Goal: Information Seeking & Learning: Learn about a topic

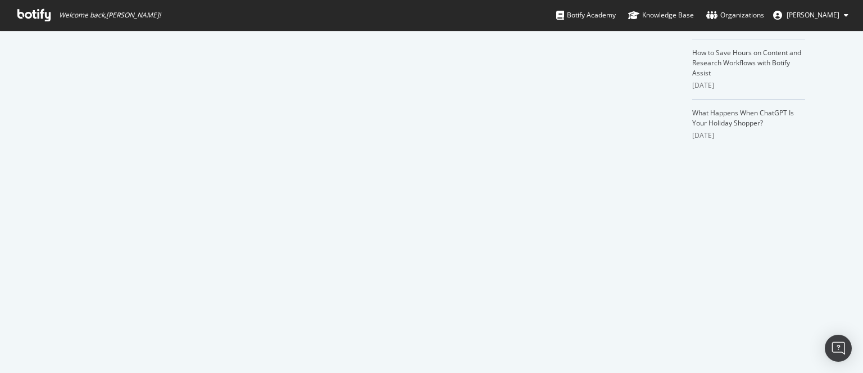
scroll to position [1652, 0]
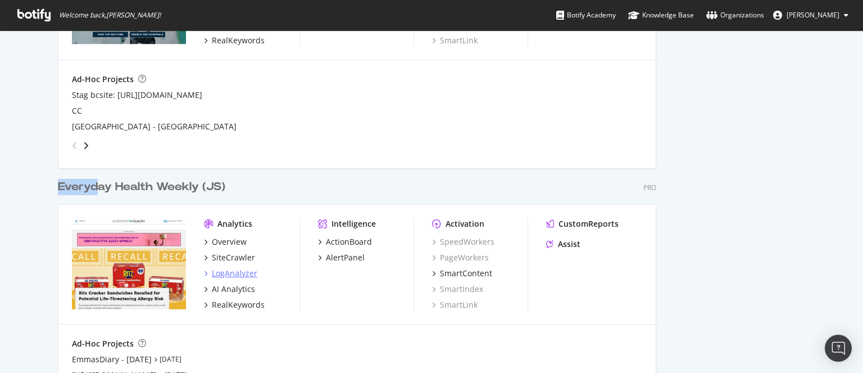
click at [230, 275] on div "LogAnalyzer" at bounding box center [235, 273] width 46 height 11
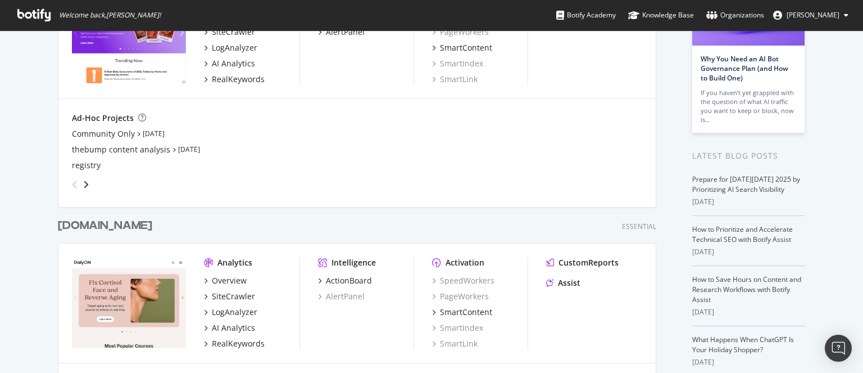
scroll to position [0, 0]
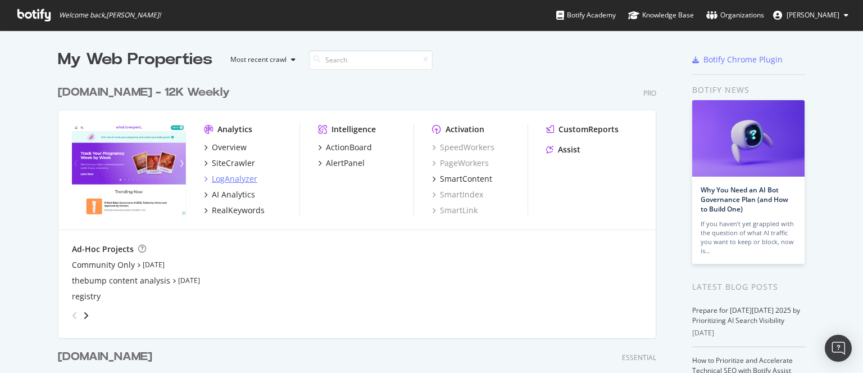
click at [223, 177] on div "LogAnalyzer" at bounding box center [235, 178] width 46 height 11
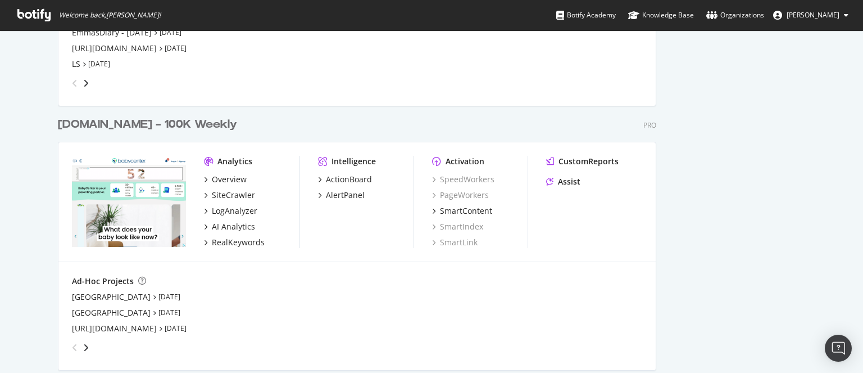
scroll to position [1979, 0]
click at [232, 207] on div "LogAnalyzer" at bounding box center [235, 210] width 46 height 11
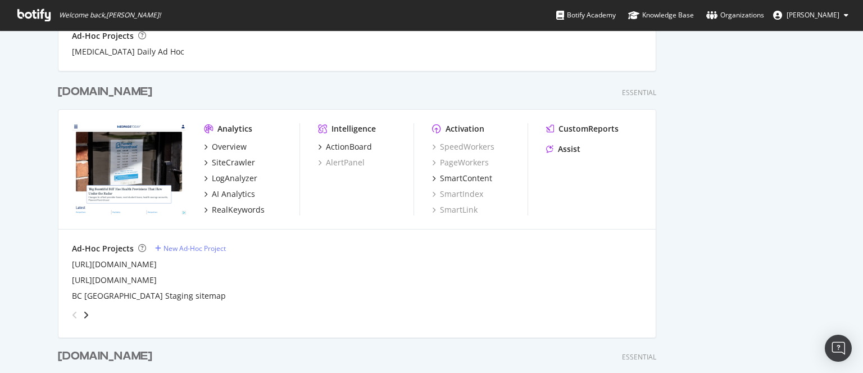
scroll to position [925, 0]
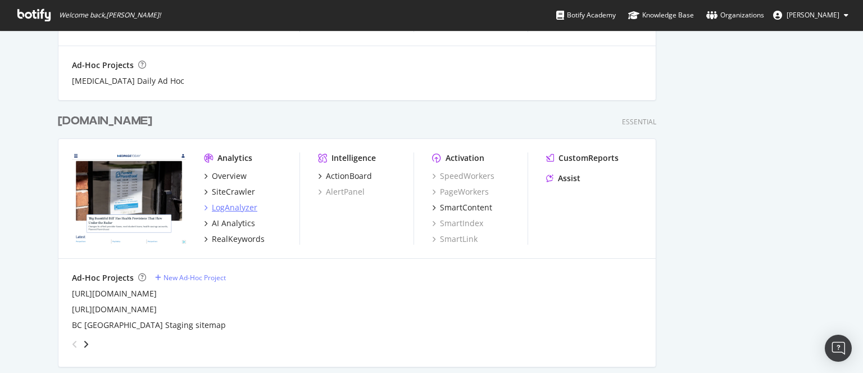
click at [239, 209] on div "LogAnalyzer" at bounding box center [235, 207] width 46 height 11
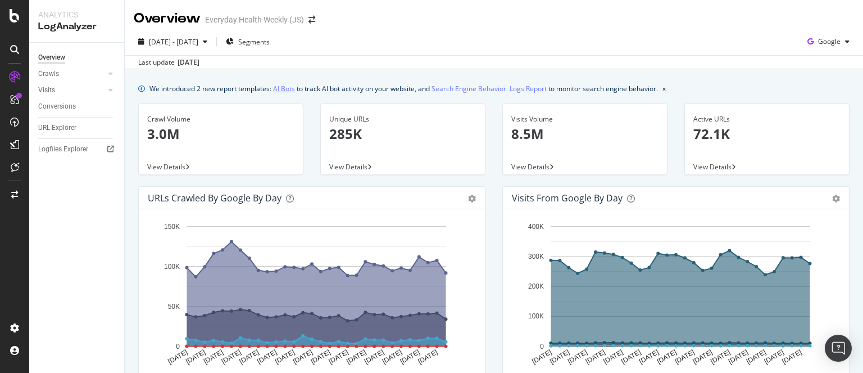
click at [279, 89] on link "AI Bots" at bounding box center [284, 89] width 22 height 12
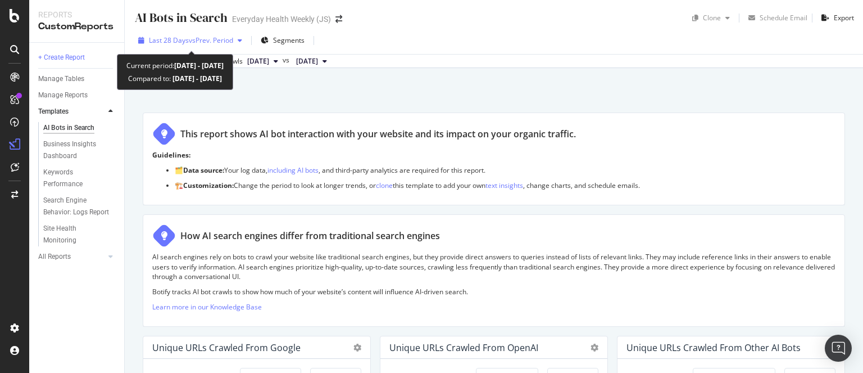
click at [209, 38] on span "vs Prev. Period" at bounding box center [211, 40] width 44 height 10
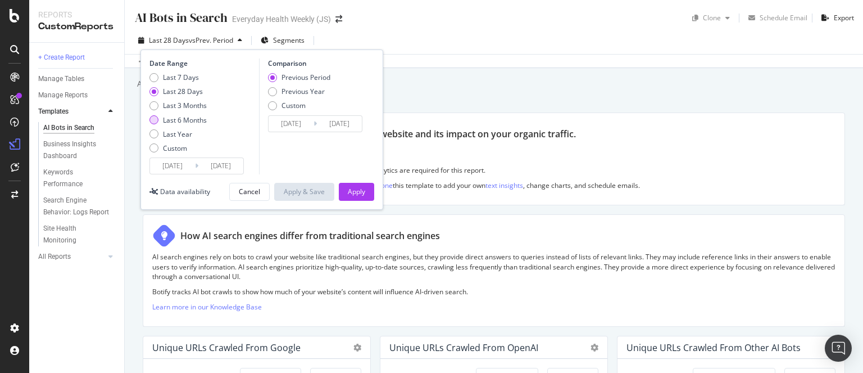
click at [188, 116] on div "Last 6 Months" at bounding box center [185, 120] width 44 height 10
type input "[DATE]"
click at [354, 190] on div "Apply" at bounding box center [356, 192] width 17 height 10
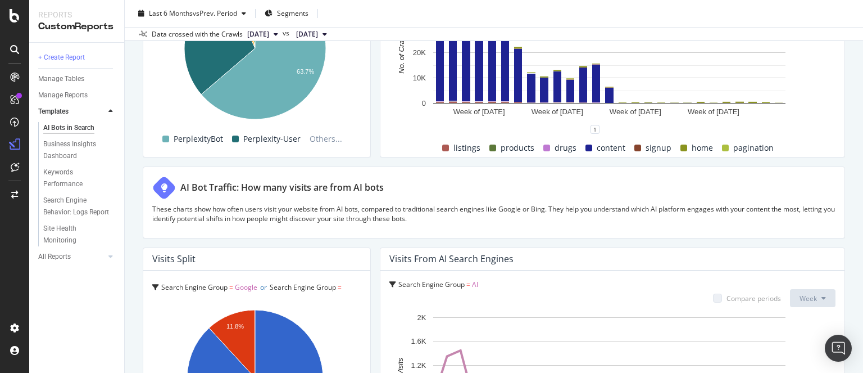
scroll to position [2001, 0]
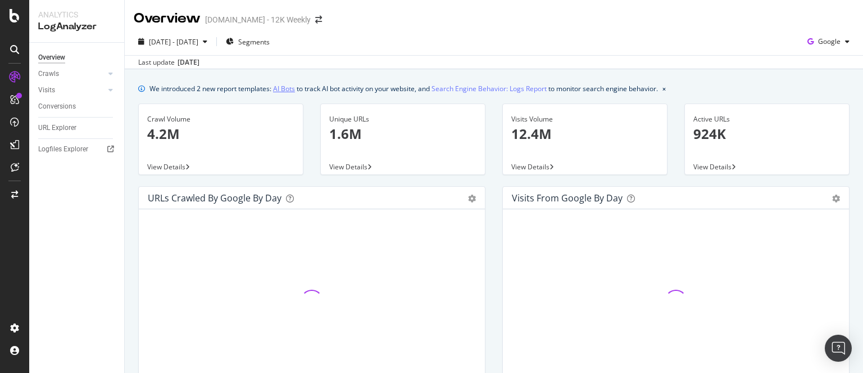
click at [286, 87] on link "AI Bots" at bounding box center [284, 89] width 22 height 12
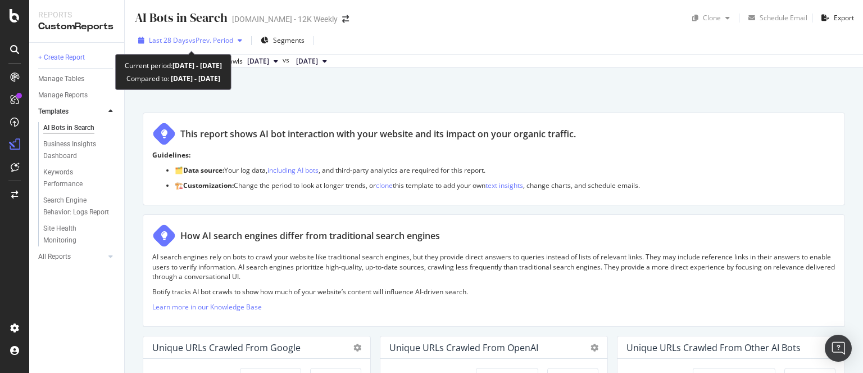
click at [216, 38] on span "vs Prev. Period" at bounding box center [211, 40] width 44 height 10
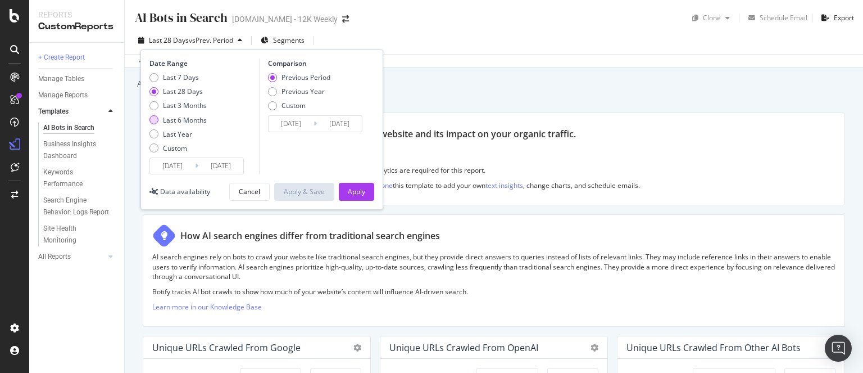
click at [180, 116] on div "Last 6 Months" at bounding box center [185, 120] width 44 height 10
type input "2025/04/11"
type input "2024/10/10"
type input "[DATE]"
click at [366, 189] on button "Apply" at bounding box center [356, 192] width 35 height 18
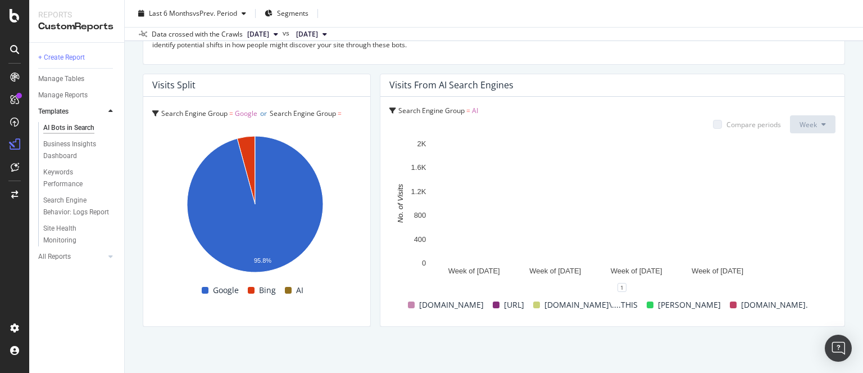
scroll to position [2001, 0]
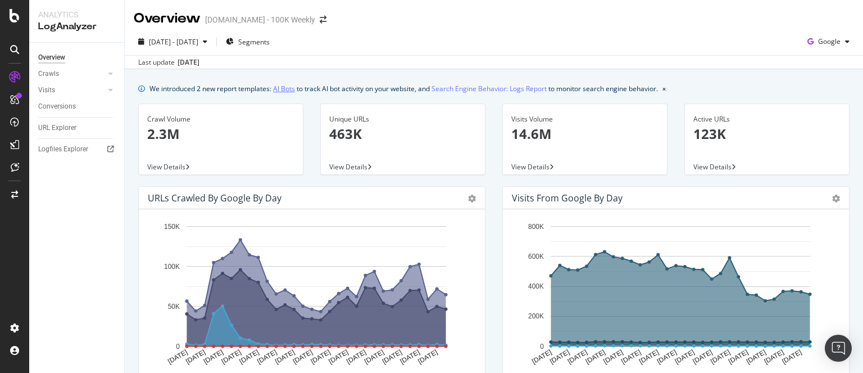
click at [282, 87] on link "AI Bots" at bounding box center [284, 89] width 22 height 12
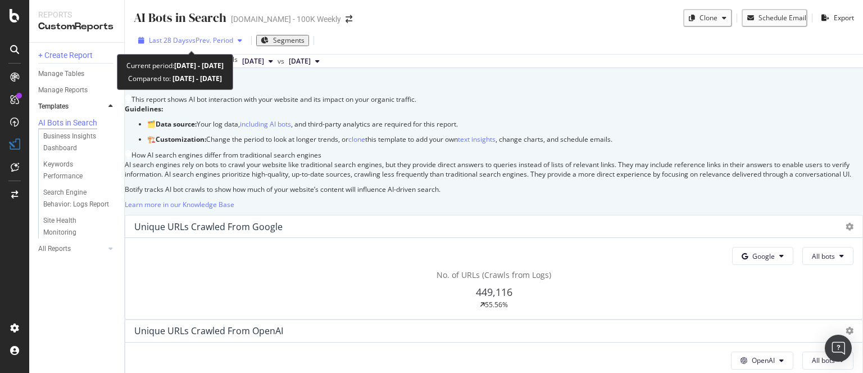
click at [212, 37] on span "vs Prev. Period" at bounding box center [211, 40] width 44 height 10
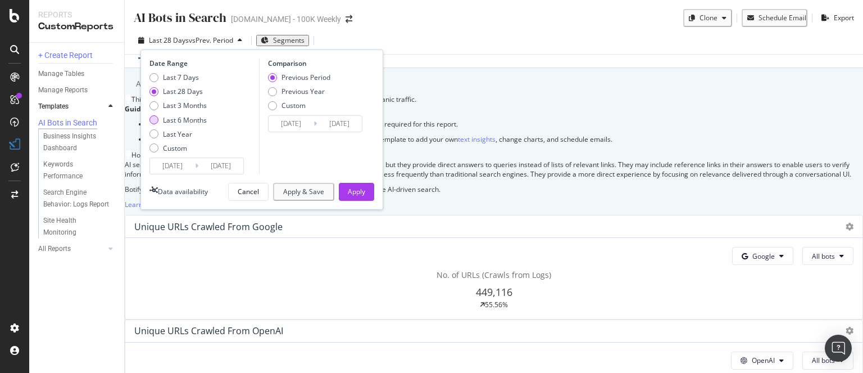
click at [192, 116] on div "Last 6 Months" at bounding box center [185, 120] width 44 height 10
type input "[DATE]"
click at [361, 191] on div "Apply" at bounding box center [356, 192] width 17 height 10
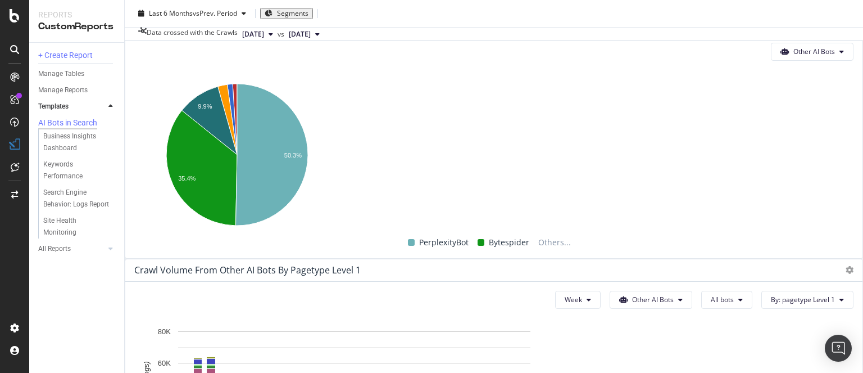
scroll to position [2001, 0]
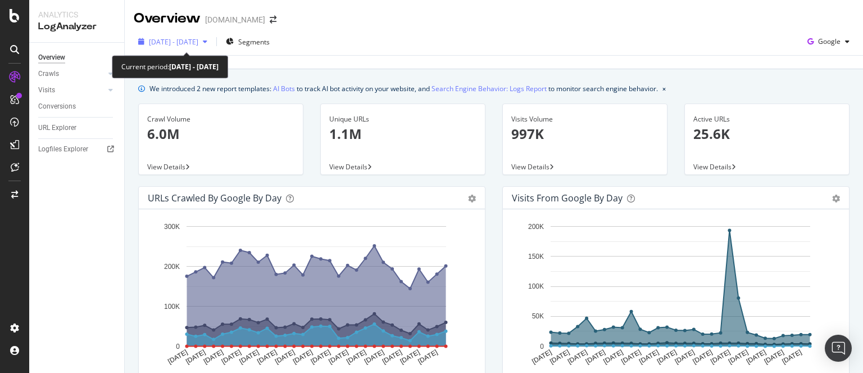
click at [198, 41] on span "[DATE] - [DATE]" at bounding box center [173, 42] width 49 height 10
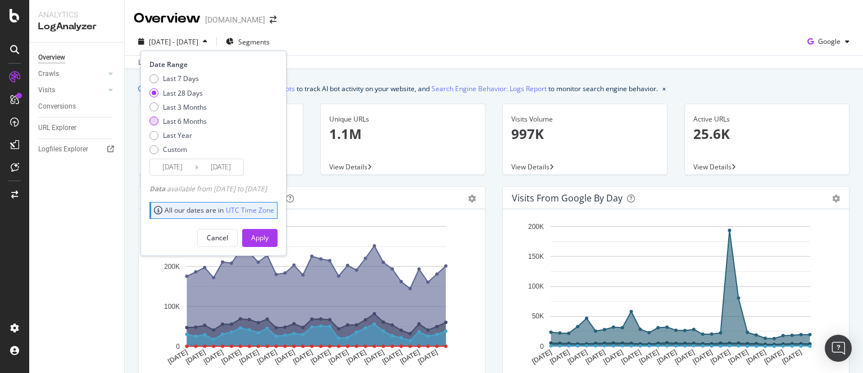
click at [182, 121] on div "Last 6 Months" at bounding box center [185, 121] width 44 height 10
type input "[DATE]"
click at [278, 232] on button "Apply" at bounding box center [259, 238] width 35 height 18
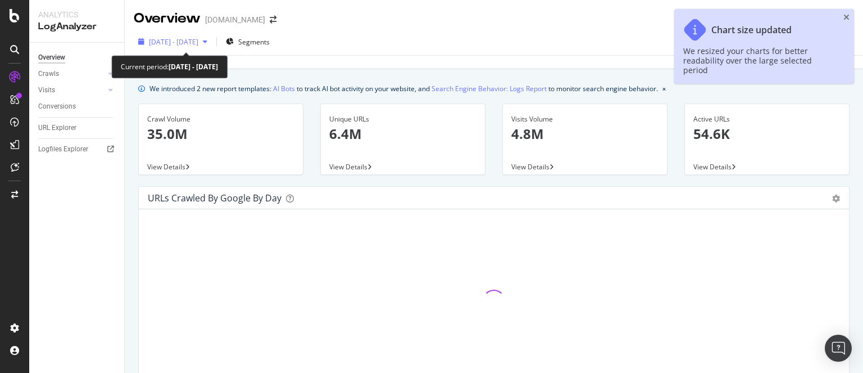
click at [198, 40] on span "[DATE] - [DATE]" at bounding box center [173, 42] width 49 height 10
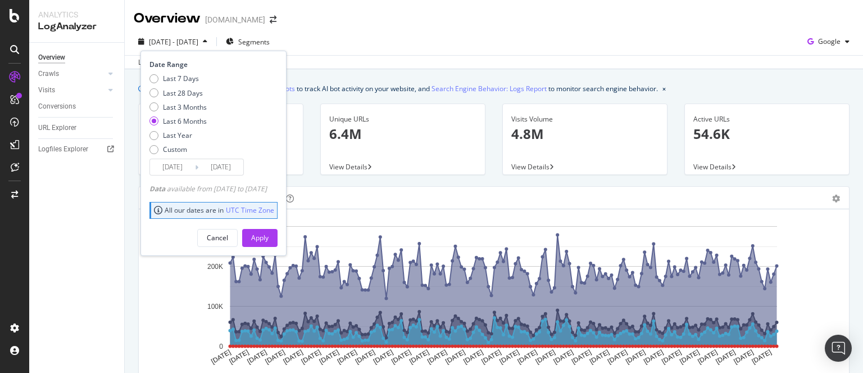
click at [194, 118] on div "Last 6 Months" at bounding box center [185, 121] width 44 height 10
click at [269, 237] on div "Apply" at bounding box center [259, 238] width 17 height 10
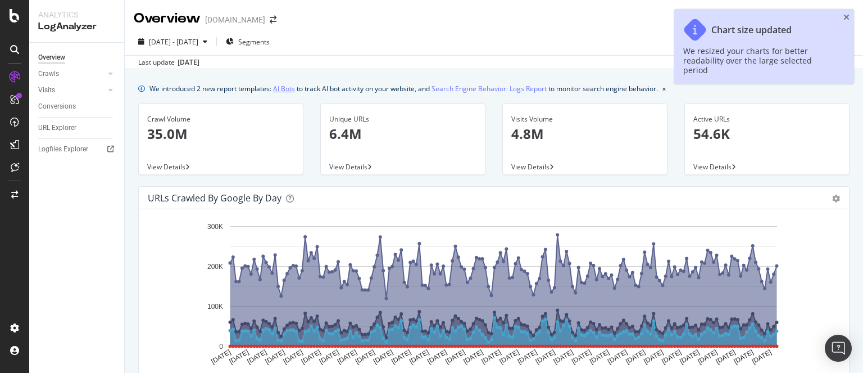
click at [283, 89] on link "AI Bots" at bounding box center [284, 89] width 22 height 12
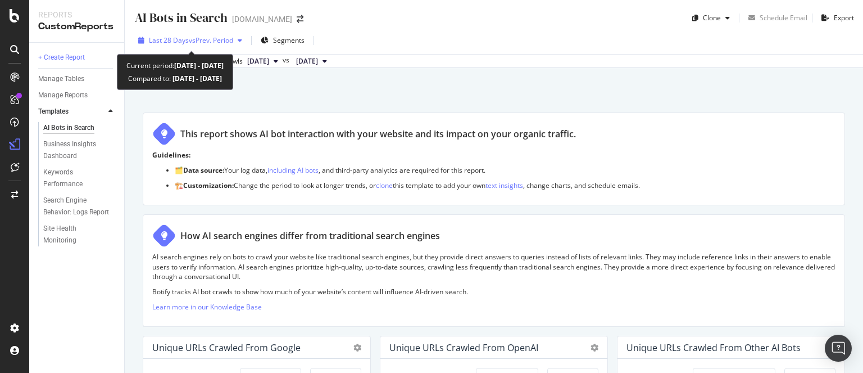
click at [187, 43] on span "Last 28 Days" at bounding box center [169, 40] width 40 height 10
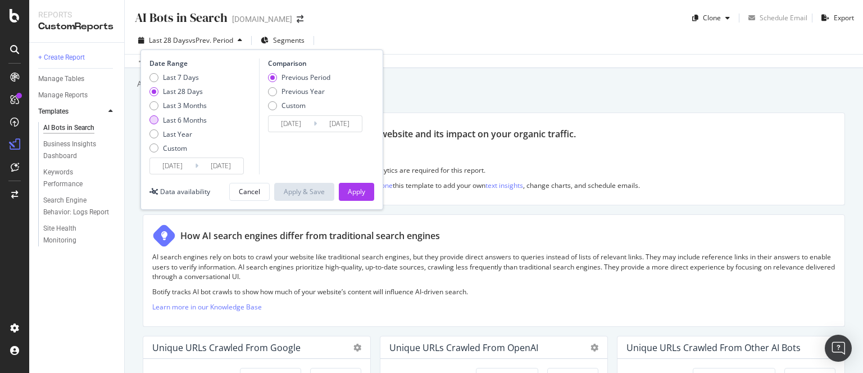
click at [184, 121] on div "Last 6 Months" at bounding box center [185, 120] width 44 height 10
type input "[DATE]"
click at [358, 191] on div "Apply" at bounding box center [356, 192] width 17 height 10
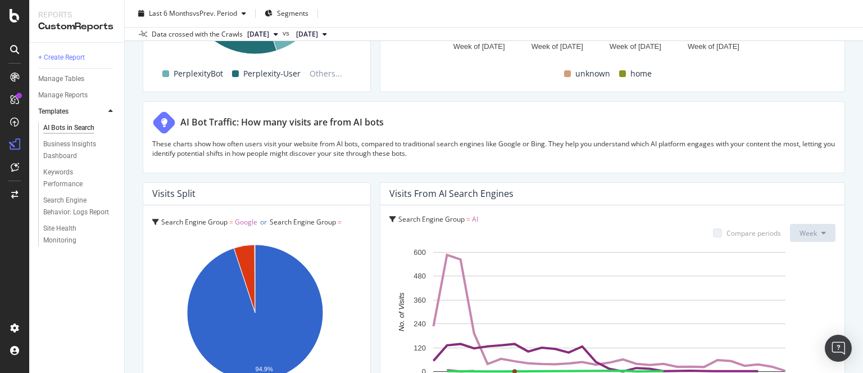
scroll to position [2001, 0]
